Goal: Navigation & Orientation: Find specific page/section

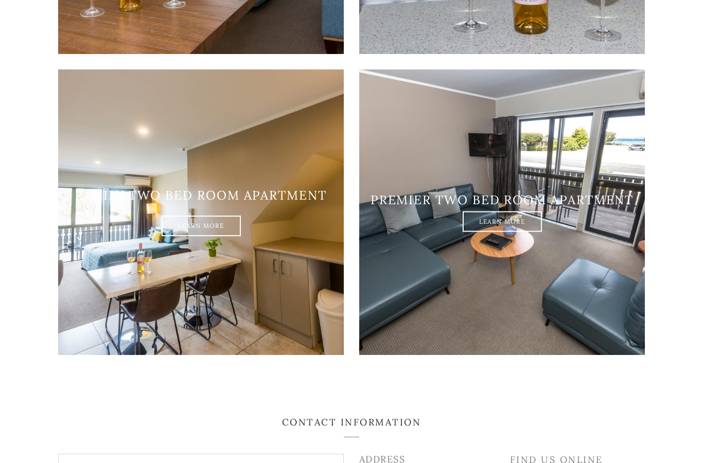
scroll to position [1239, 0]
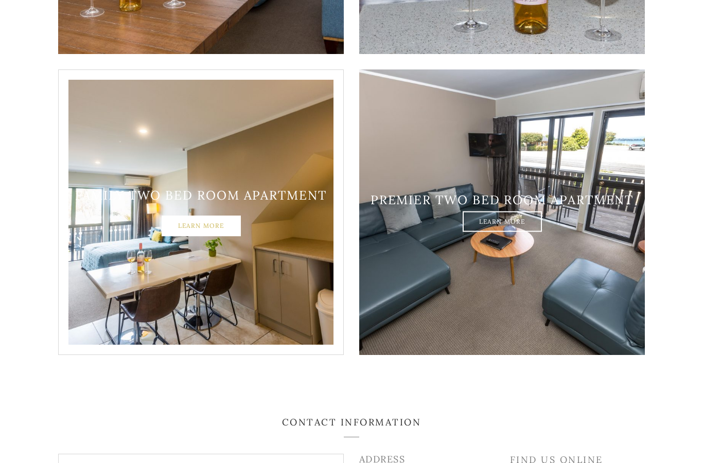
click at [209, 237] on link "Learn More" at bounding box center [201, 226] width 79 height 21
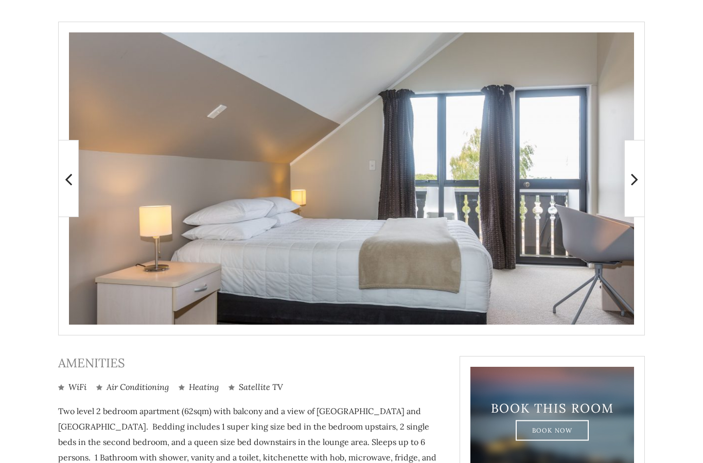
scroll to position [236, 0]
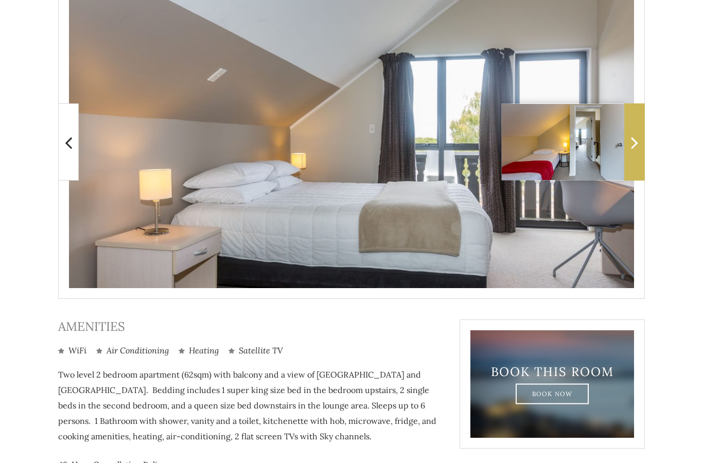
click at [636, 139] on icon at bounding box center [634, 142] width 7 height 21
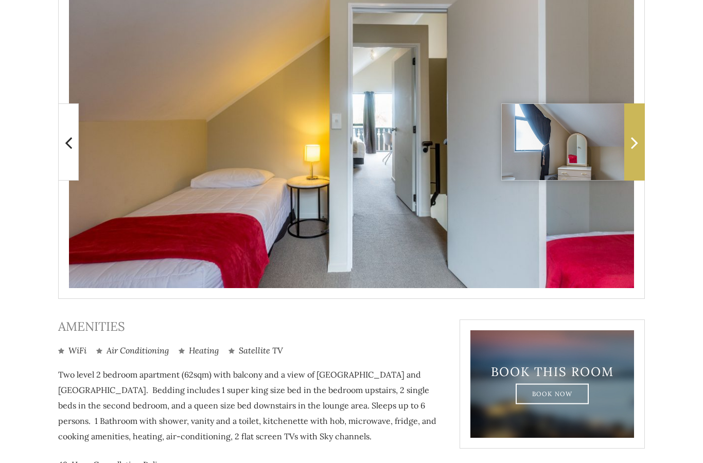
click at [637, 144] on icon at bounding box center [634, 142] width 7 height 21
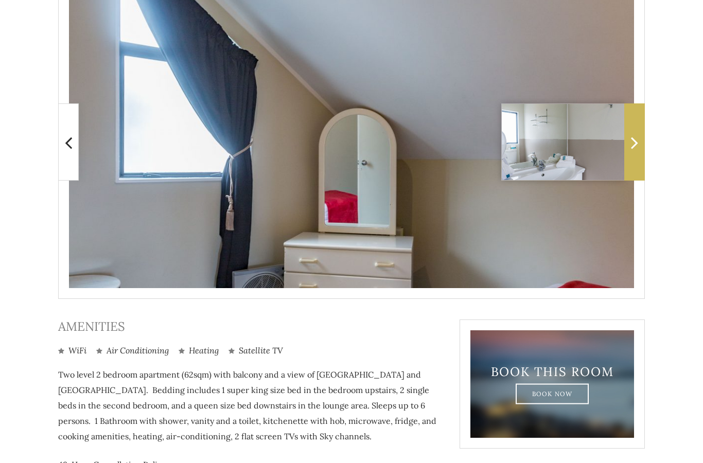
click at [641, 145] on span at bounding box center [634, 141] width 21 height 77
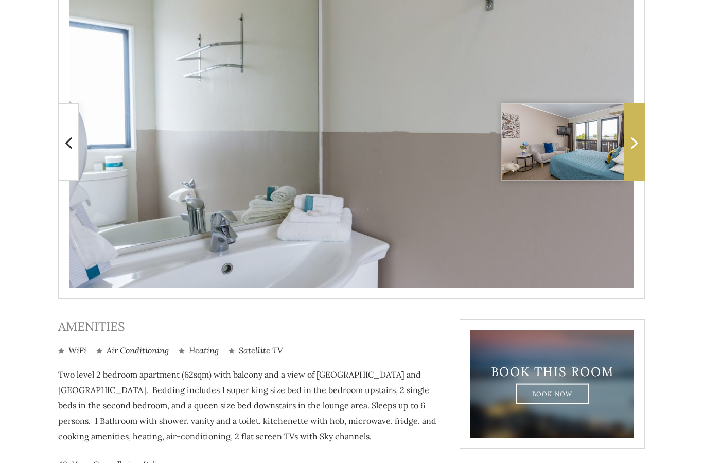
click at [640, 145] on span at bounding box center [634, 141] width 21 height 77
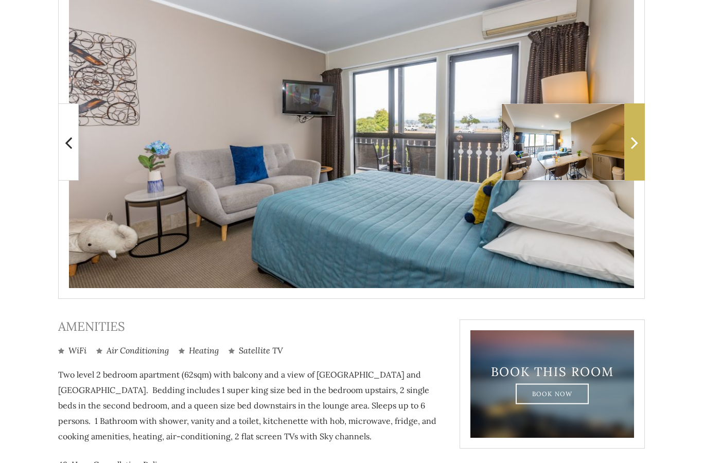
click at [631, 144] on icon at bounding box center [634, 142] width 7 height 21
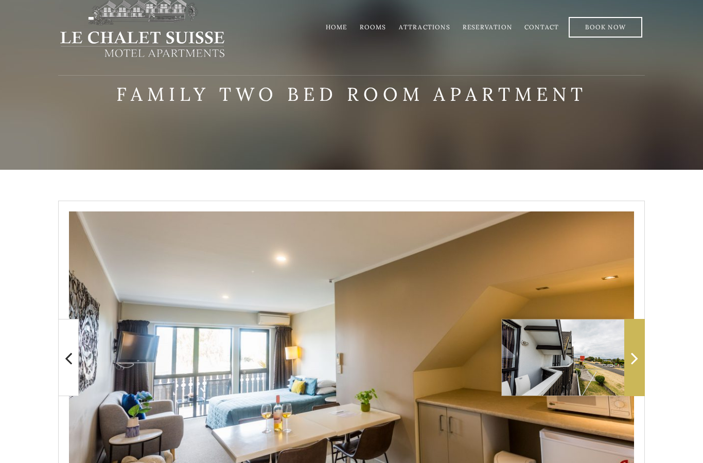
scroll to position [0, 0]
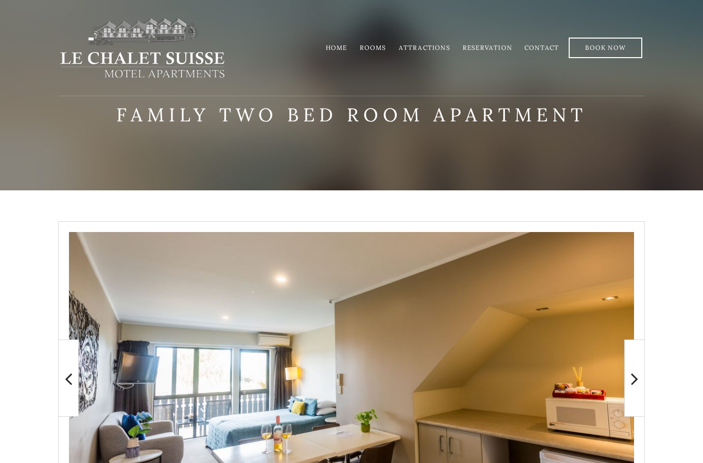
click at [538, 48] on link "Contact" at bounding box center [541, 48] width 34 height 8
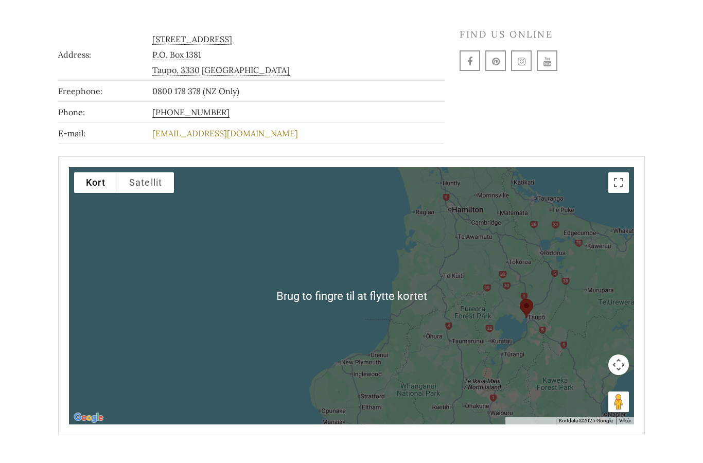
scroll to position [234, 0]
